Goal: Information Seeking & Learning: Learn about a topic

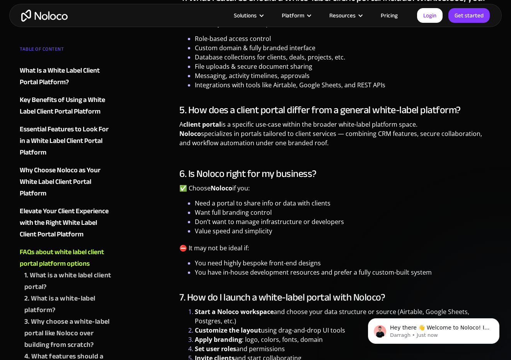
scroll to position [2184, 0]
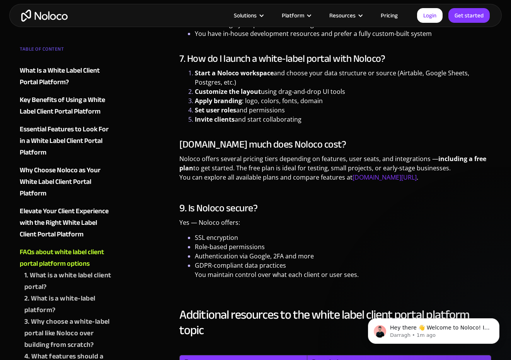
click at [46, 16] on img "home" at bounding box center [44, 16] width 46 height 12
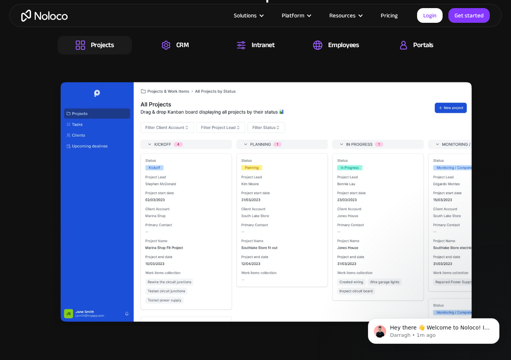
scroll to position [1231, 0]
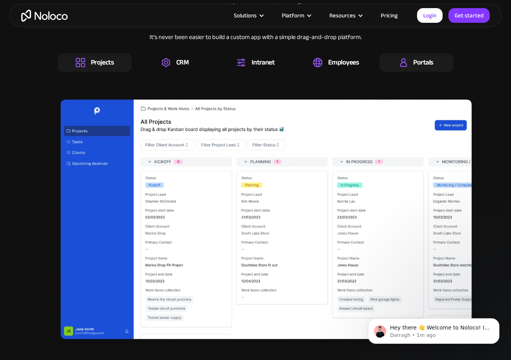
click at [426, 61] on div "Portals" at bounding box center [423, 62] width 20 height 9
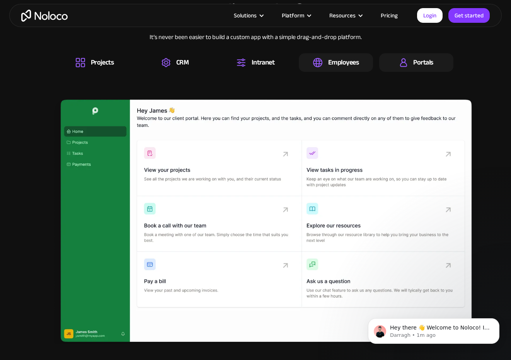
click at [341, 61] on div "Employees" at bounding box center [343, 62] width 31 height 9
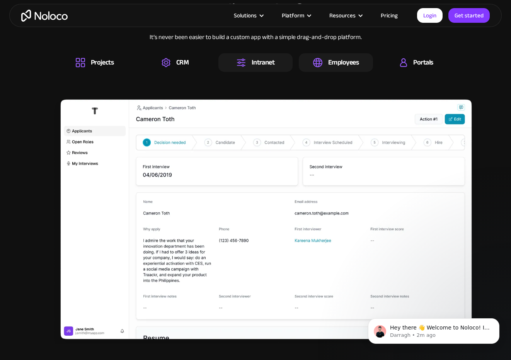
click at [270, 63] on div "Intranet" at bounding box center [263, 62] width 23 height 9
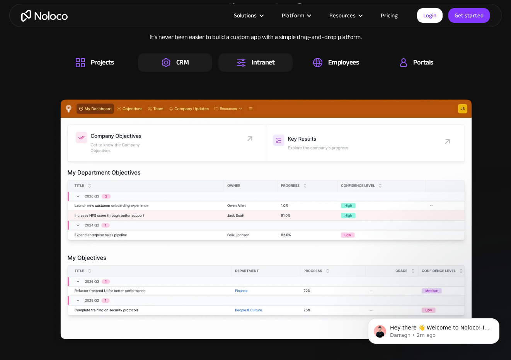
click at [185, 67] on div "CRM" at bounding box center [182, 62] width 12 height 9
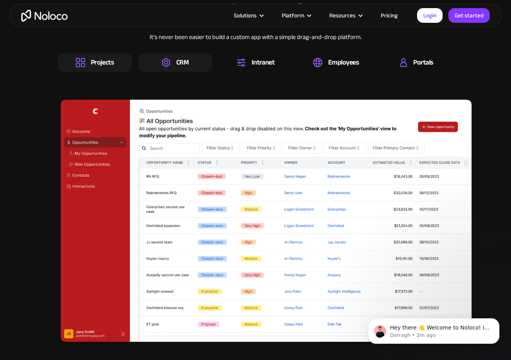
click at [93, 64] on div "Projects" at bounding box center [102, 62] width 23 height 9
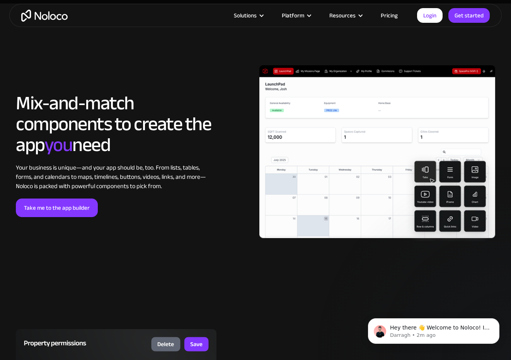
scroll to position [2232, 0]
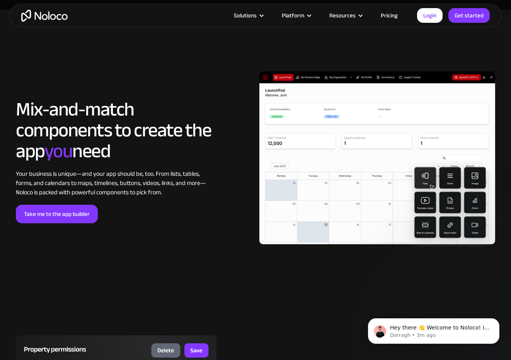
click at [390, 15] on link "Pricing" at bounding box center [389, 15] width 36 height 10
